Goal: Obtain resource: Download file/media

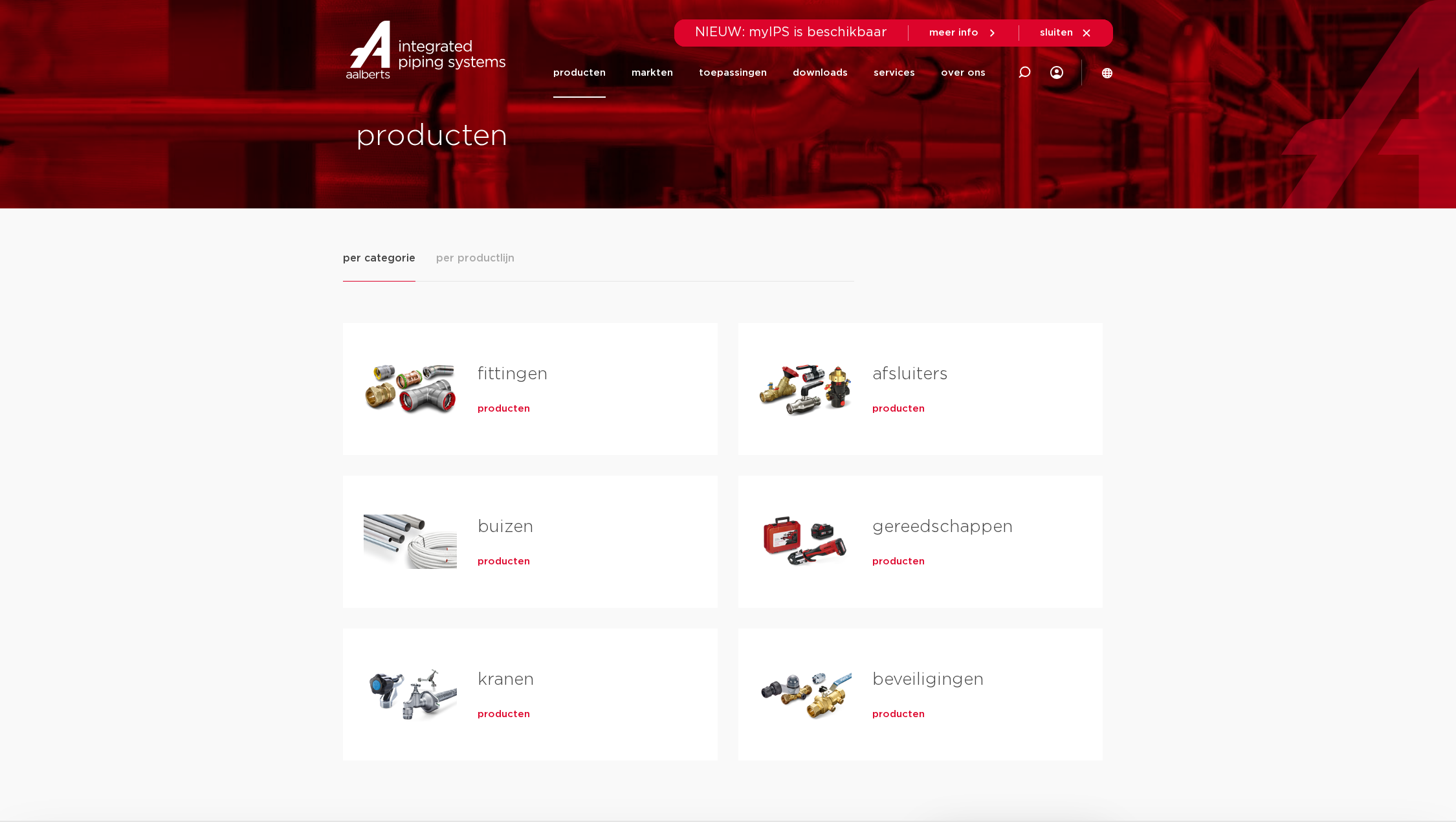
click at [493, 406] on span "producten" at bounding box center [504, 409] width 52 height 13
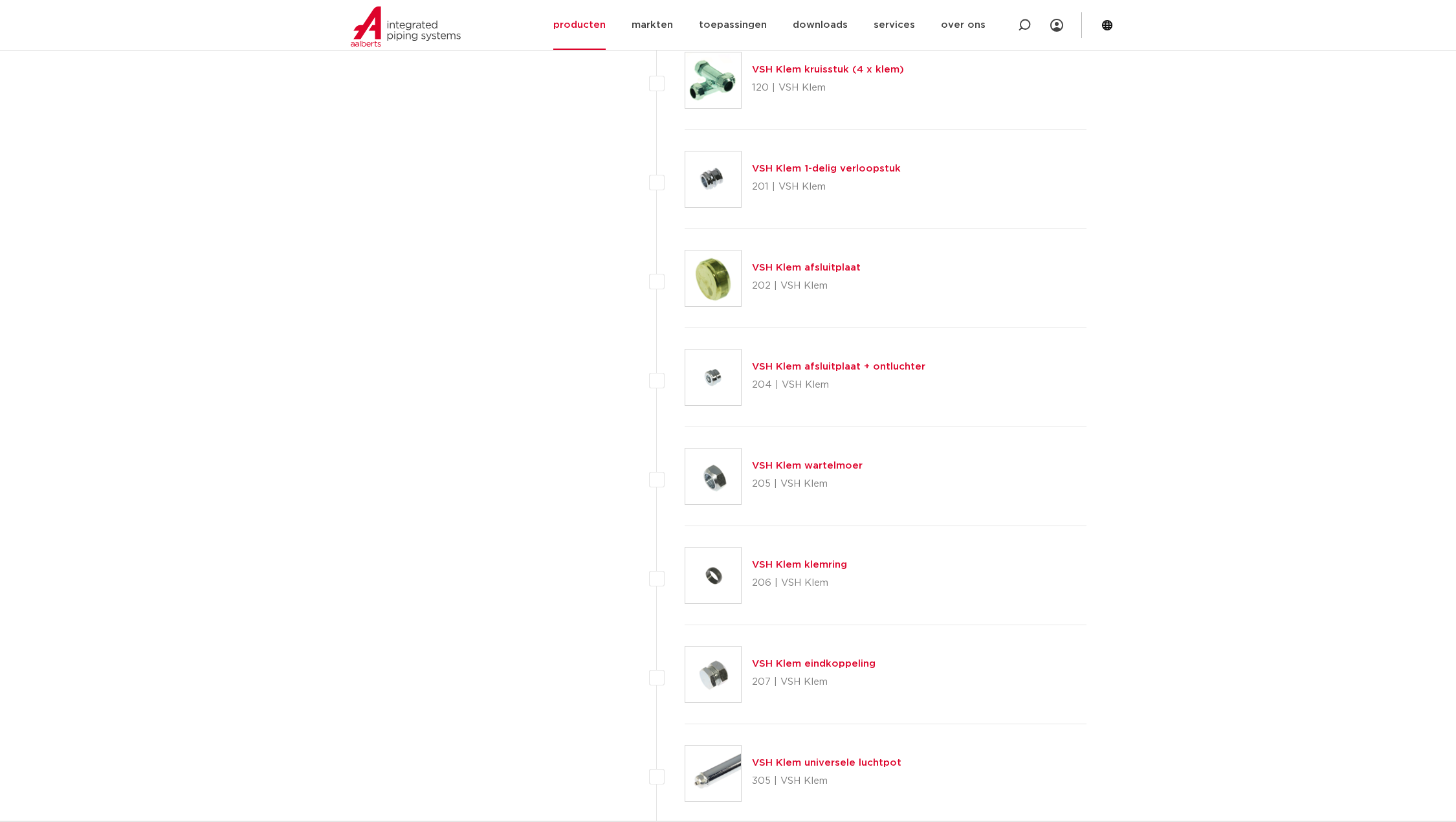
scroll to position [2265, 0]
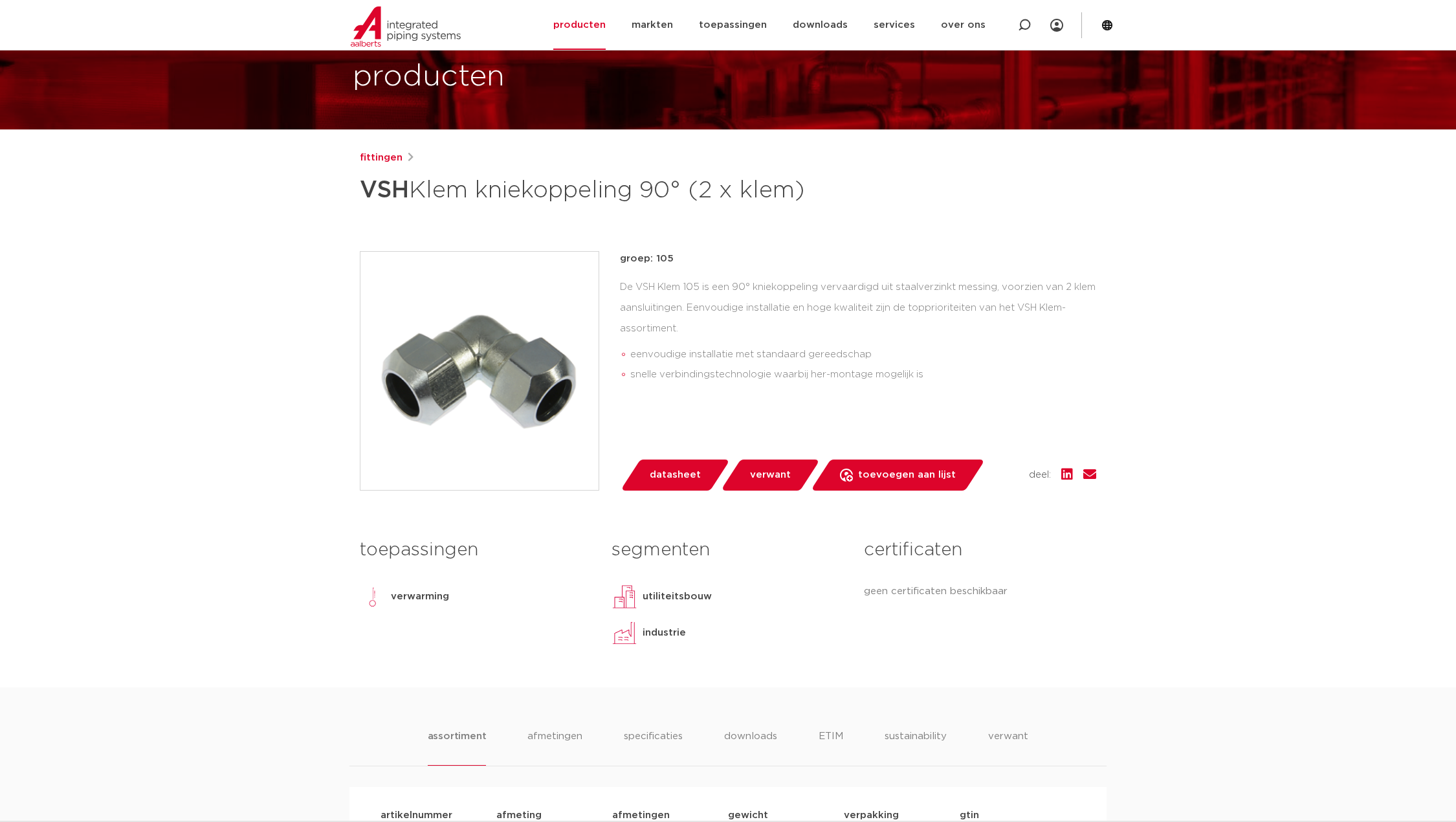
scroll to position [65, 0]
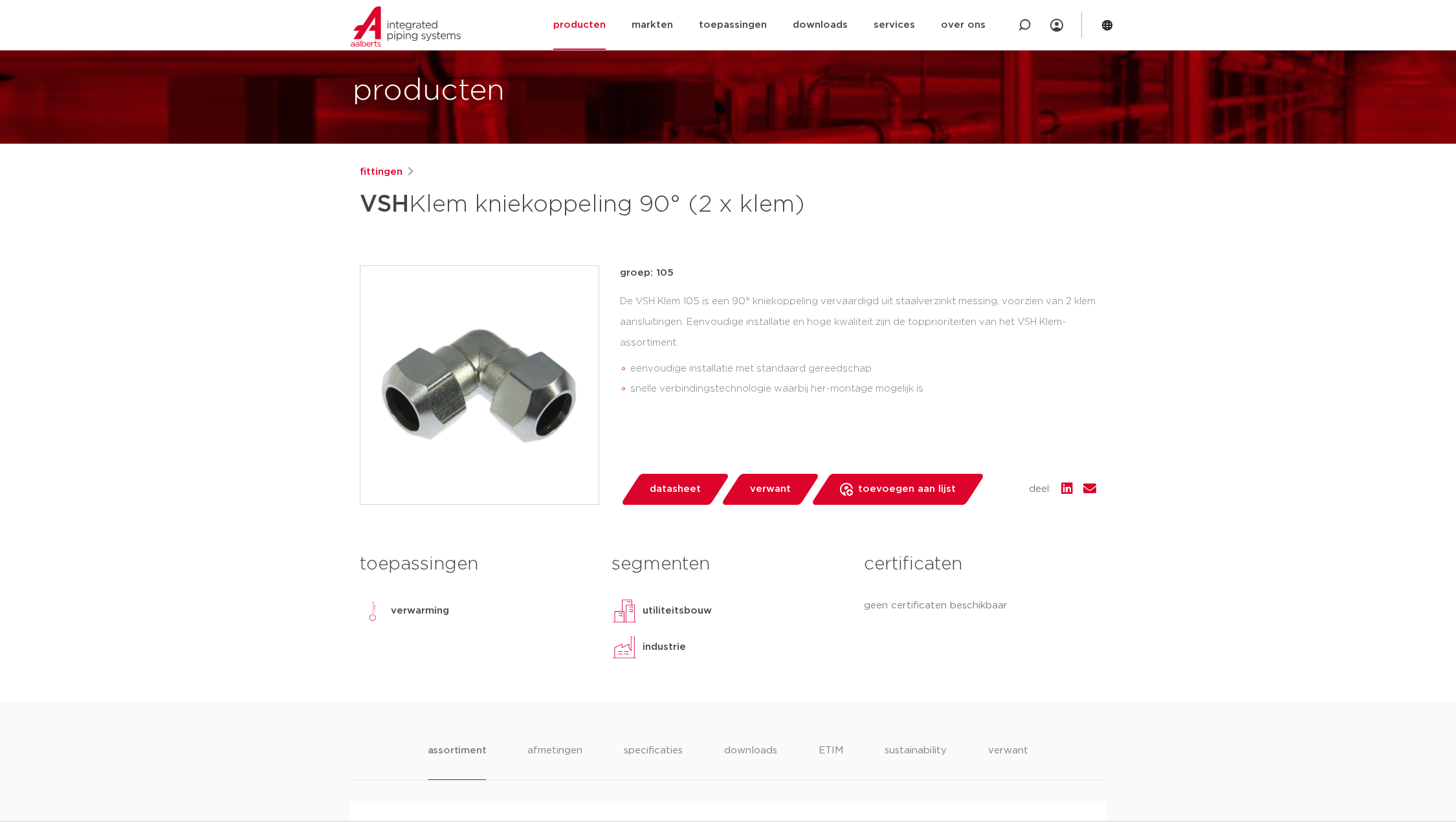
click at [752, 493] on span "verwant" at bounding box center [770, 489] width 41 height 21
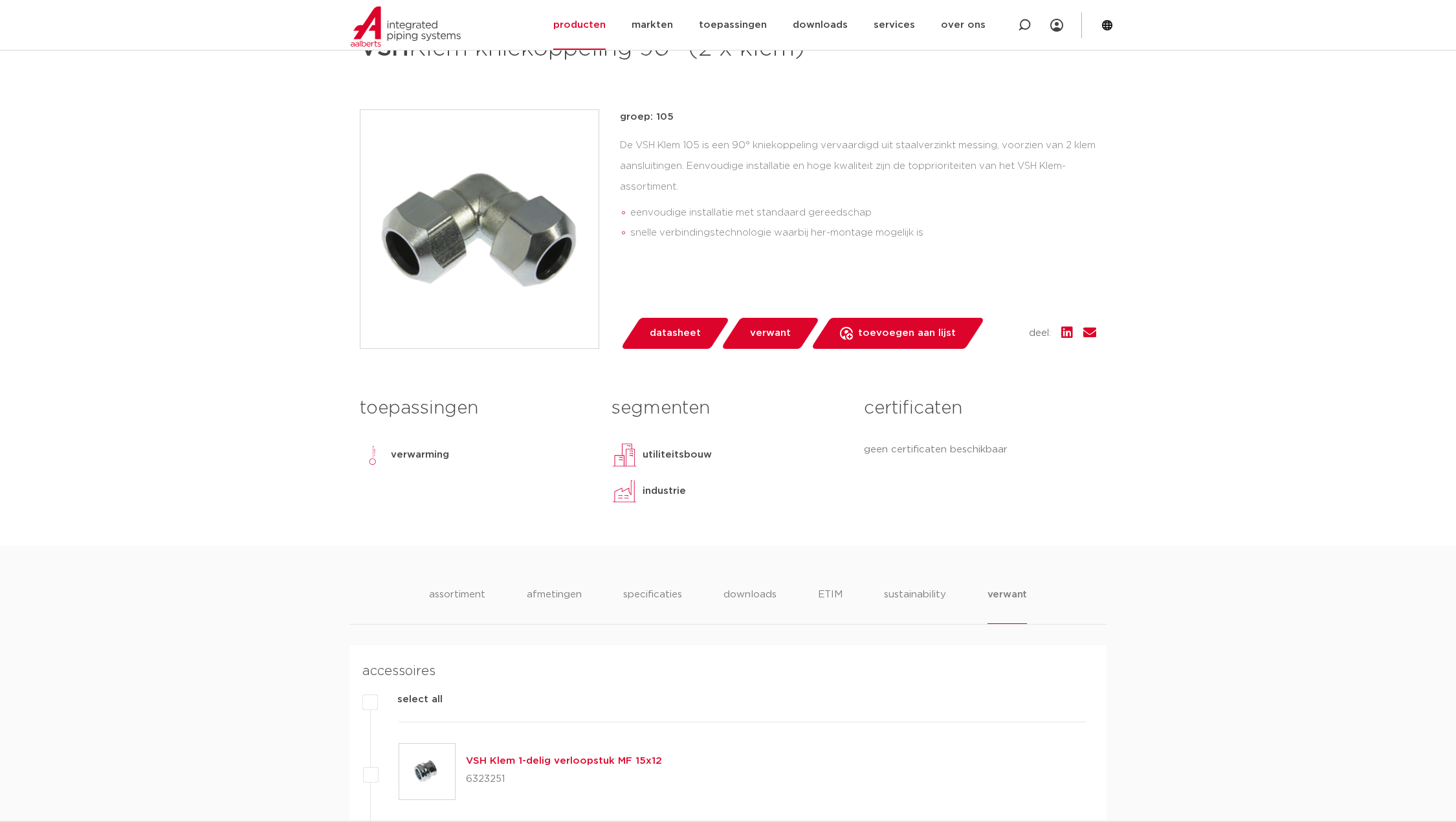
scroll to position [184, 0]
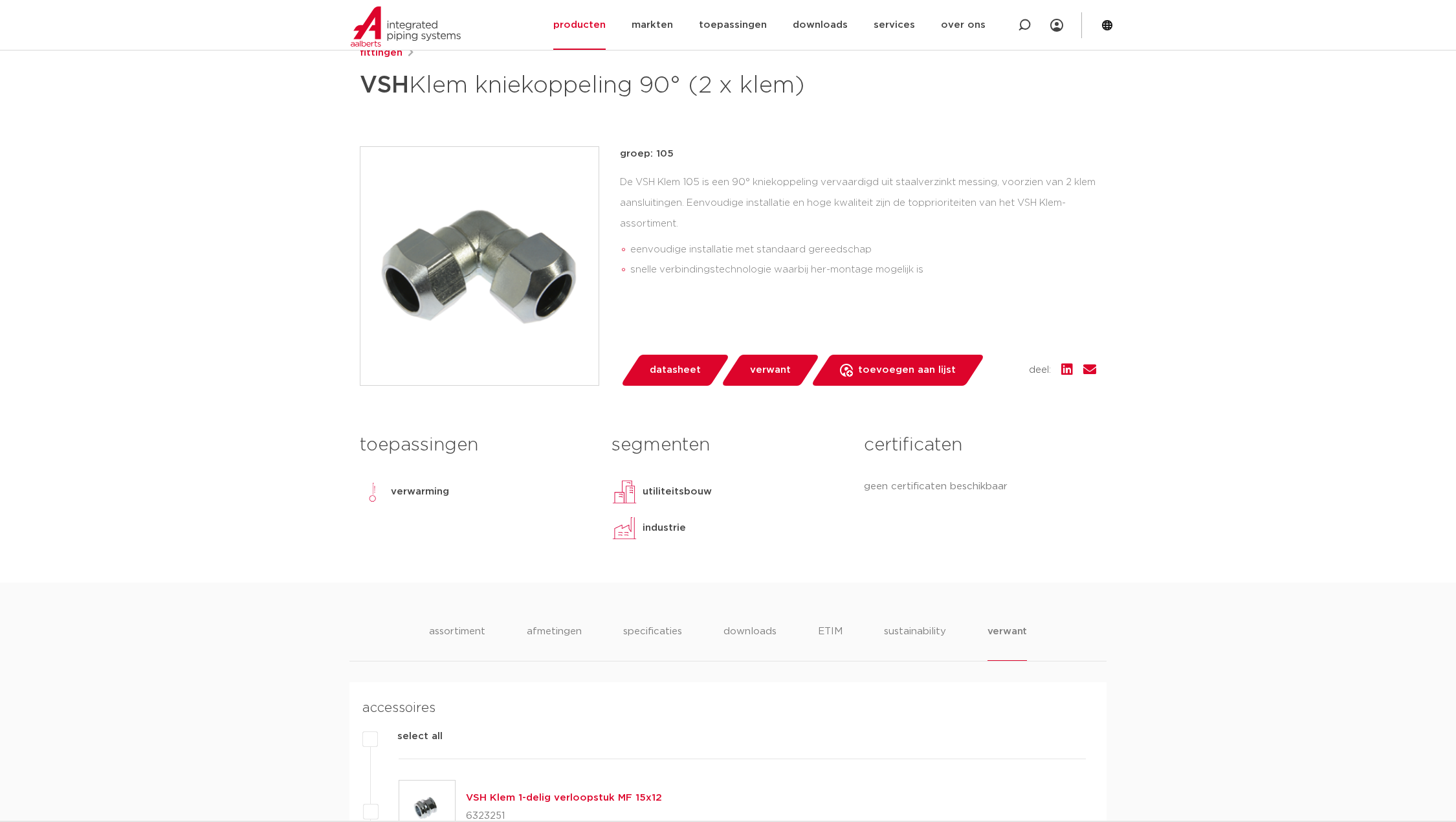
click at [663, 366] on span "datasheet" at bounding box center [675, 370] width 51 height 21
